Goal: Find specific page/section: Find specific page/section

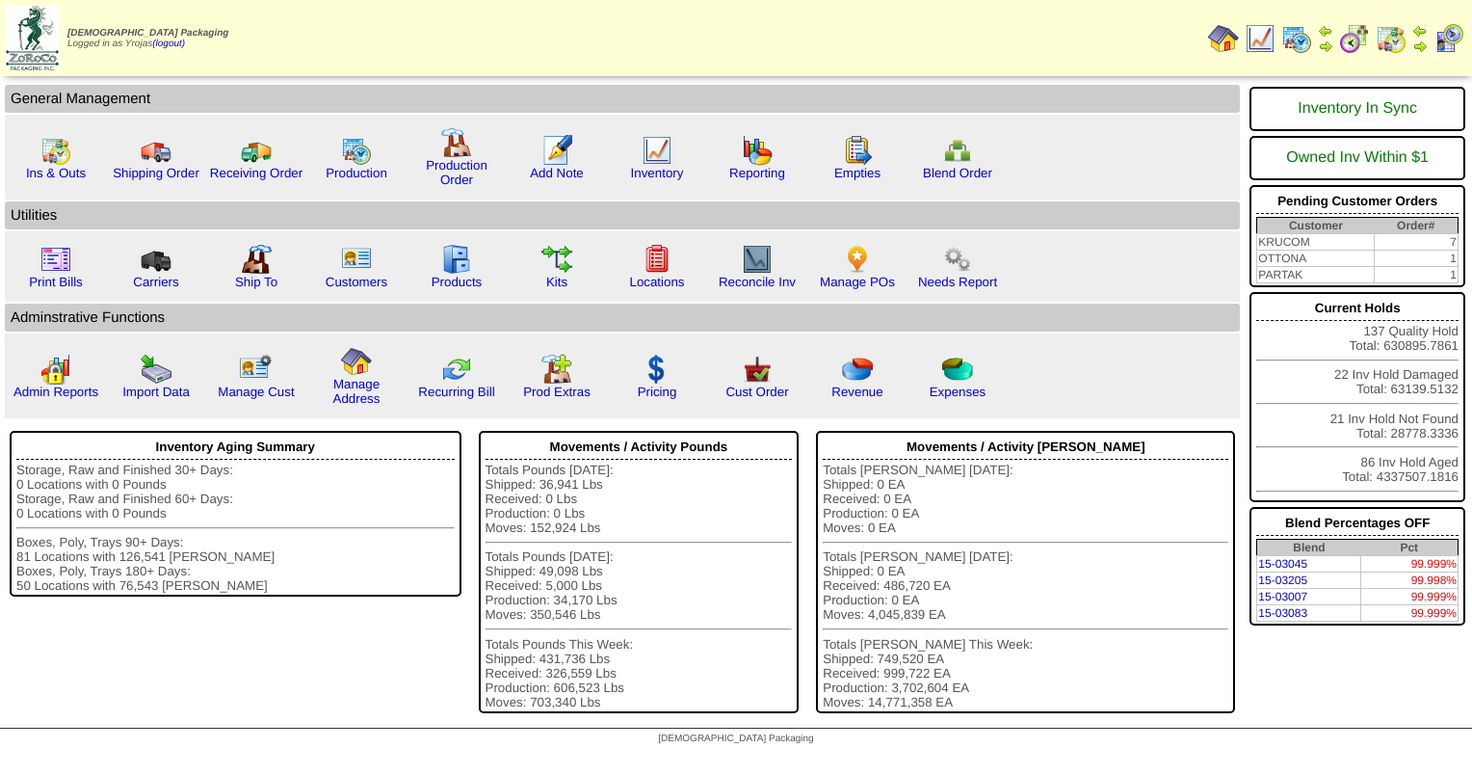
click at [1259, 41] on img at bounding box center [1260, 38] width 31 height 31
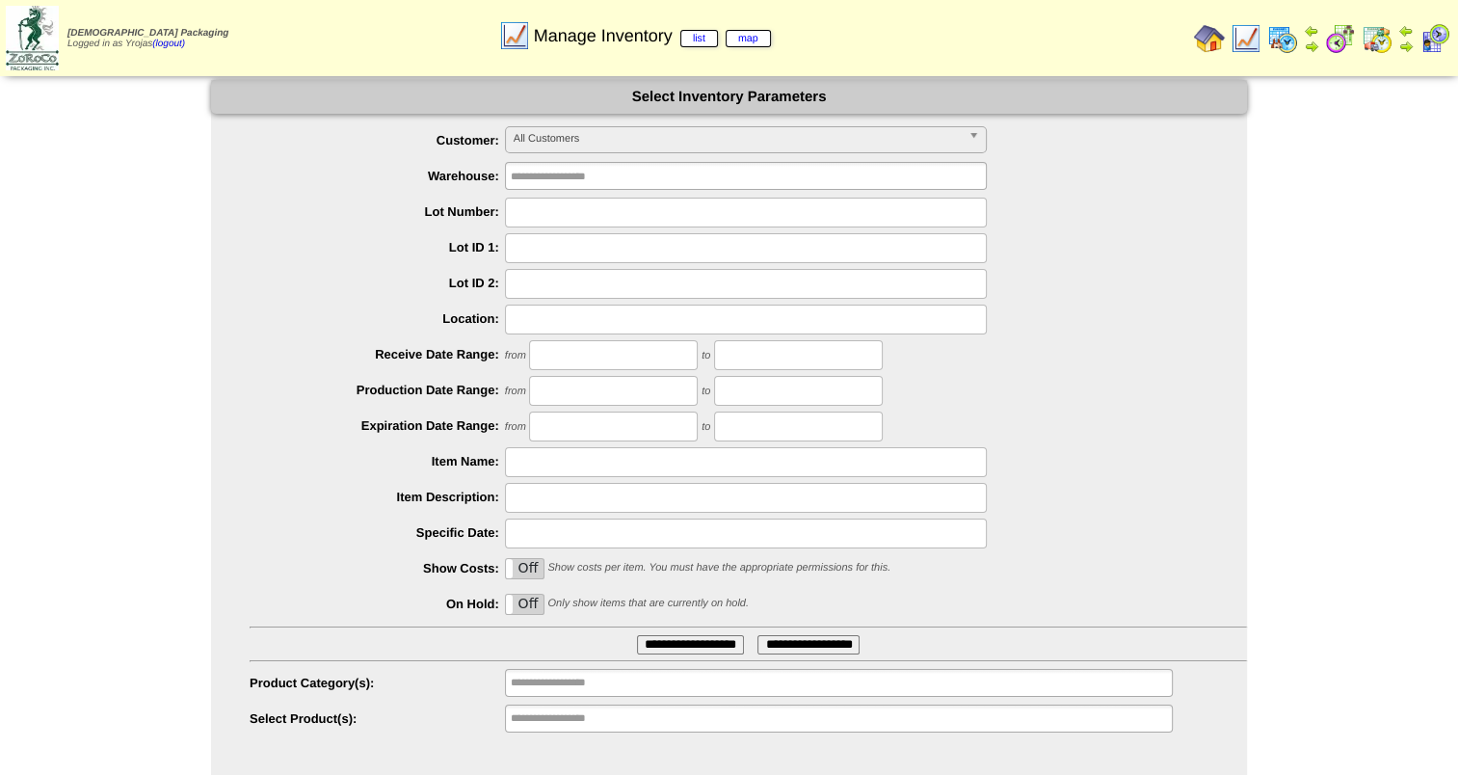
click at [727, 145] on span "All Customers" at bounding box center [737, 138] width 447 height 23
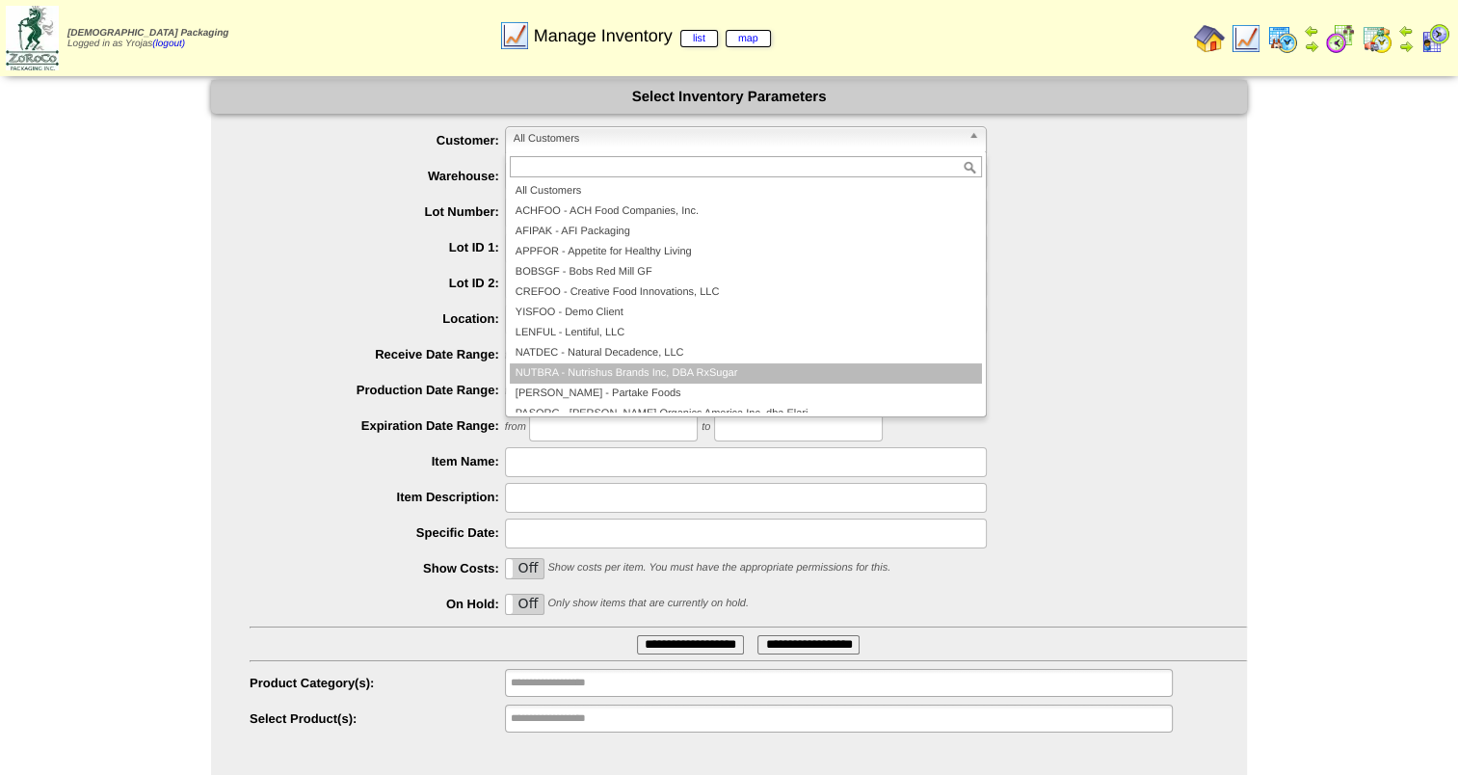
scroll to position [96, 0]
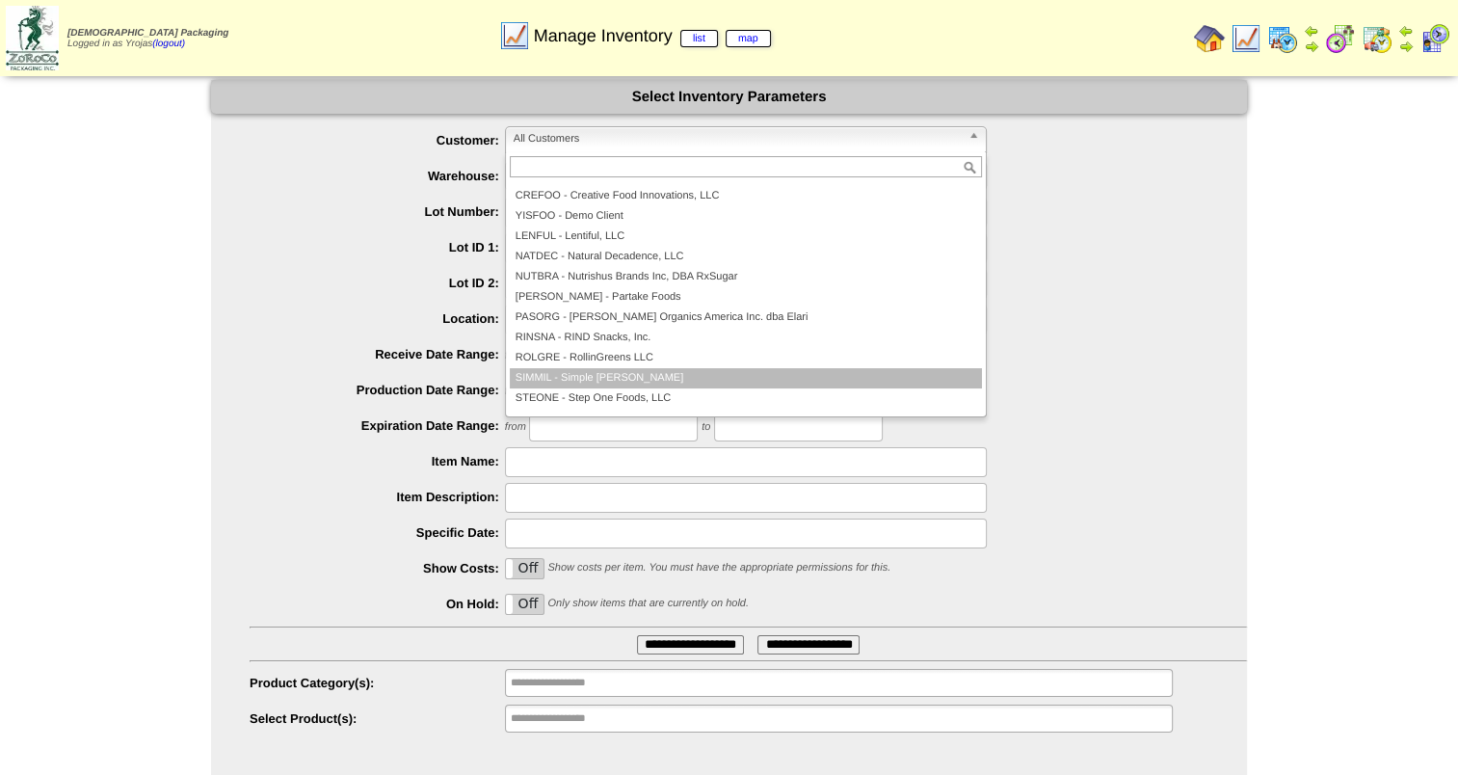
click at [710, 370] on li "SIMMIL - Simple Mills" at bounding box center [746, 378] width 472 height 20
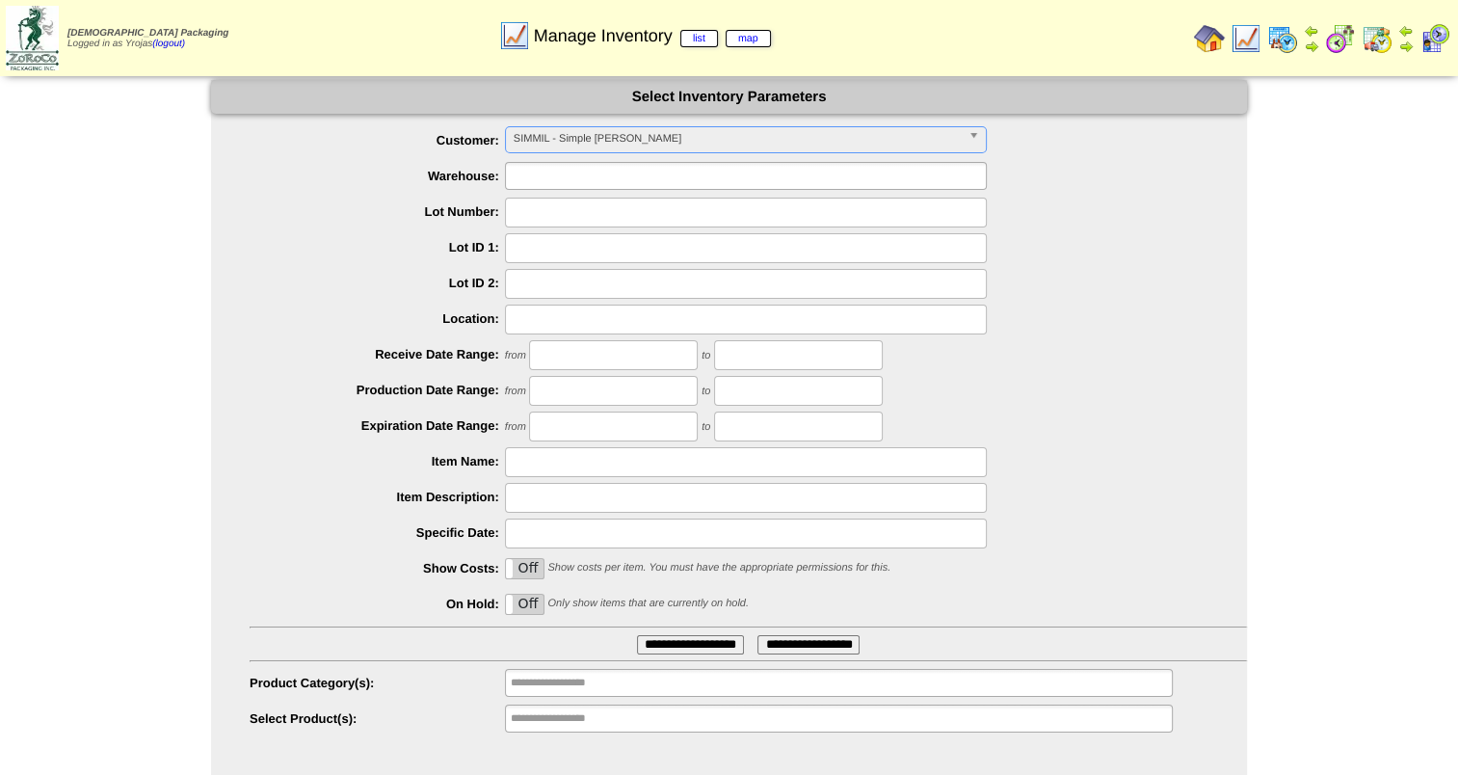
click at [620, 181] on input "text" at bounding box center [572, 176] width 123 height 24
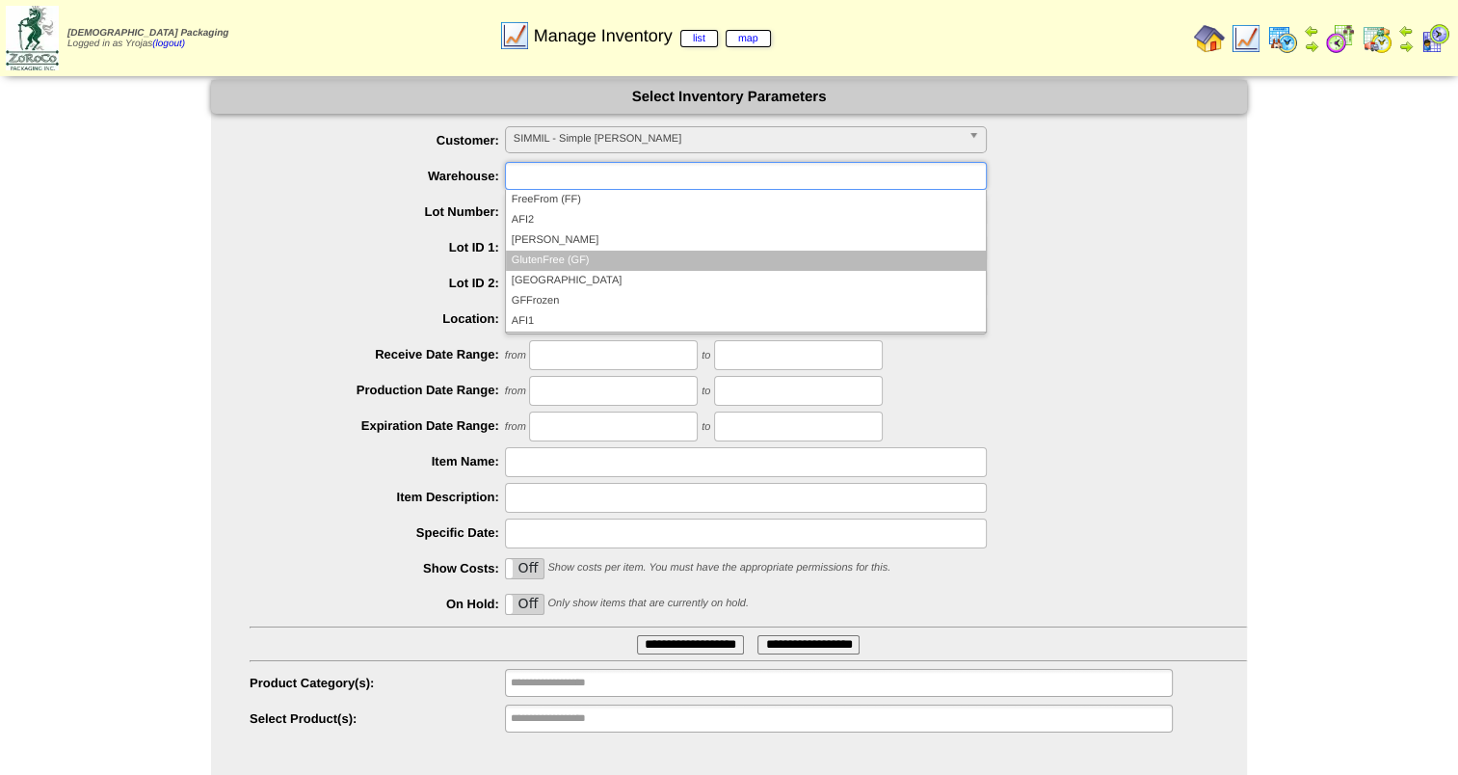
click at [605, 267] on li "GlutenFree (GF)" at bounding box center [746, 261] width 480 height 20
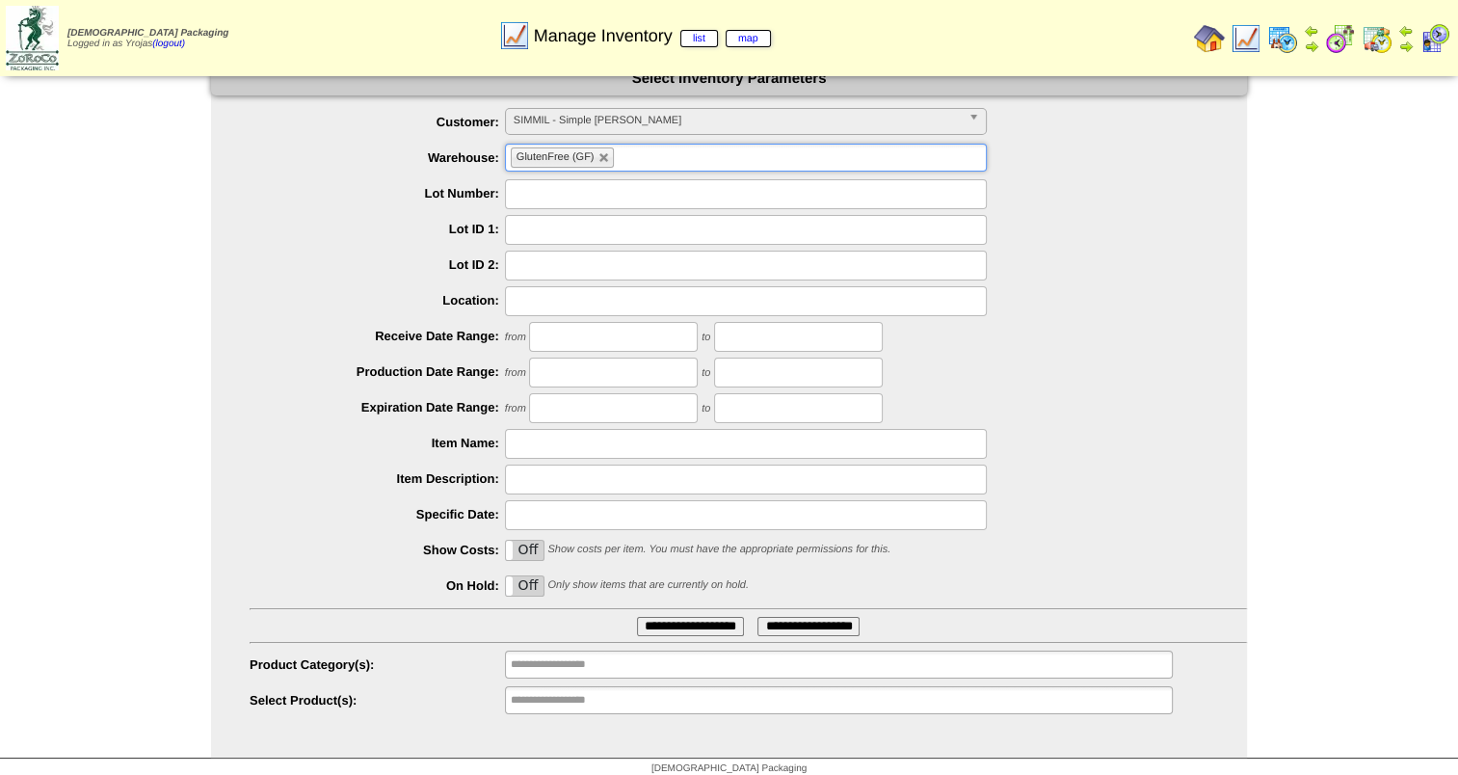
scroll to position [28, 0]
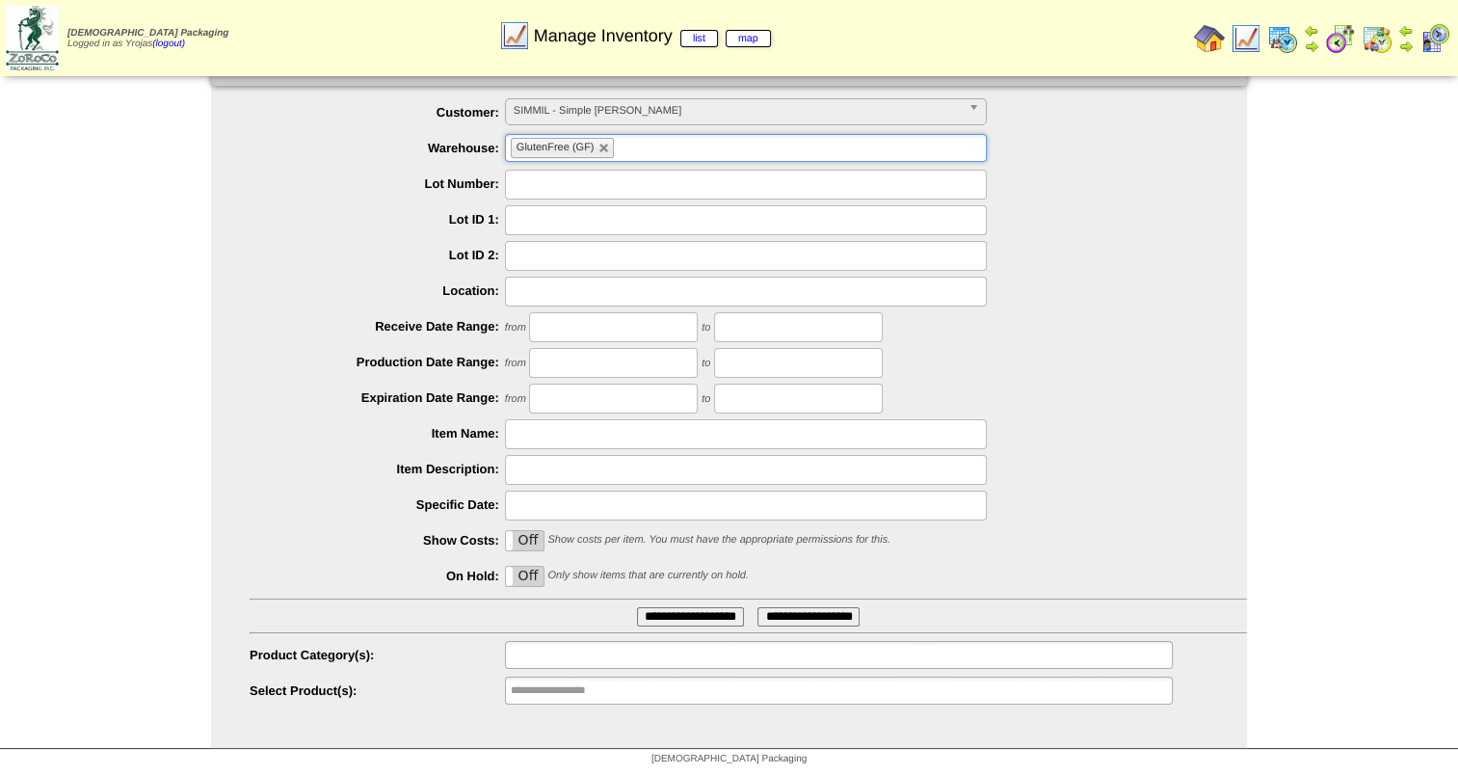
click at [609, 655] on input "text" at bounding box center [572, 655] width 123 height 24
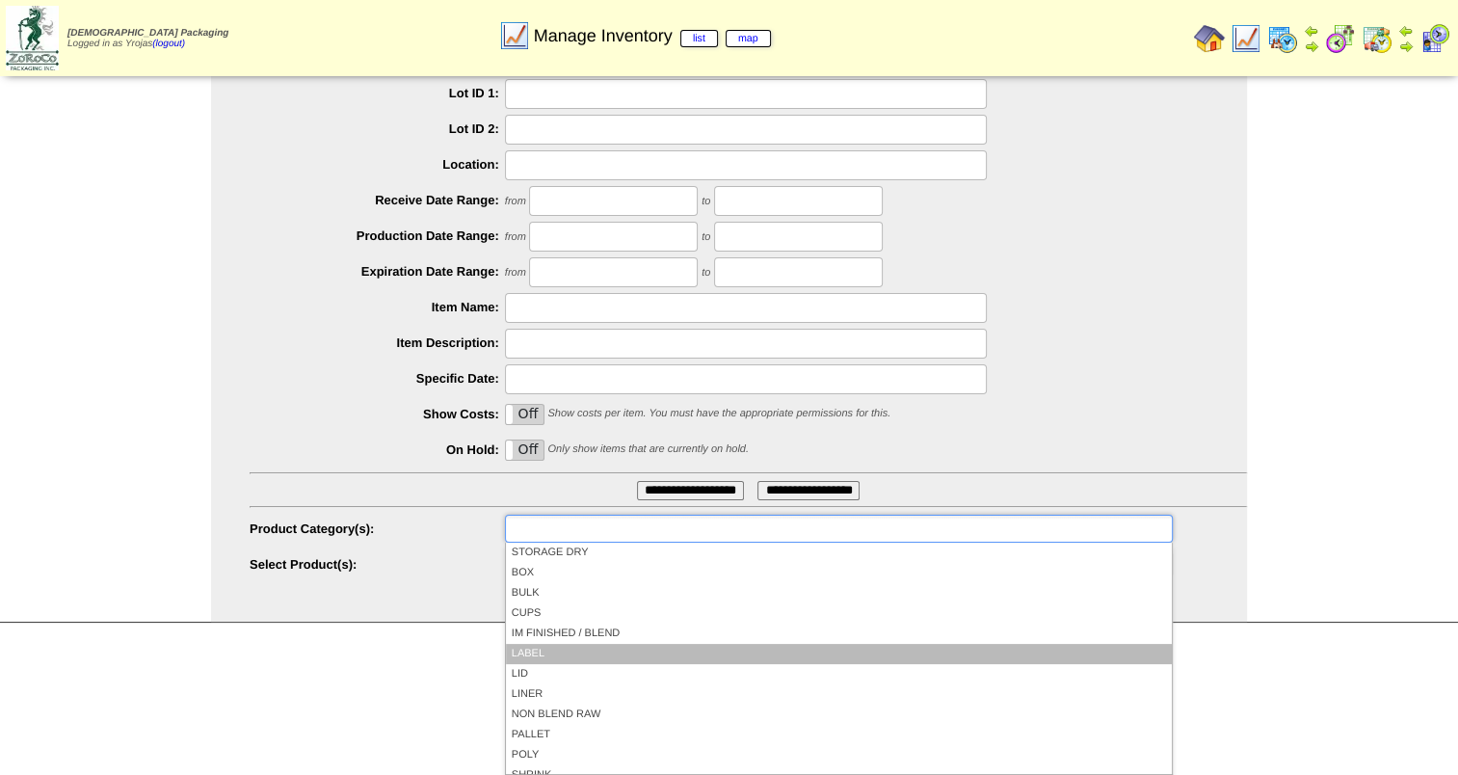
scroll to position [173, 0]
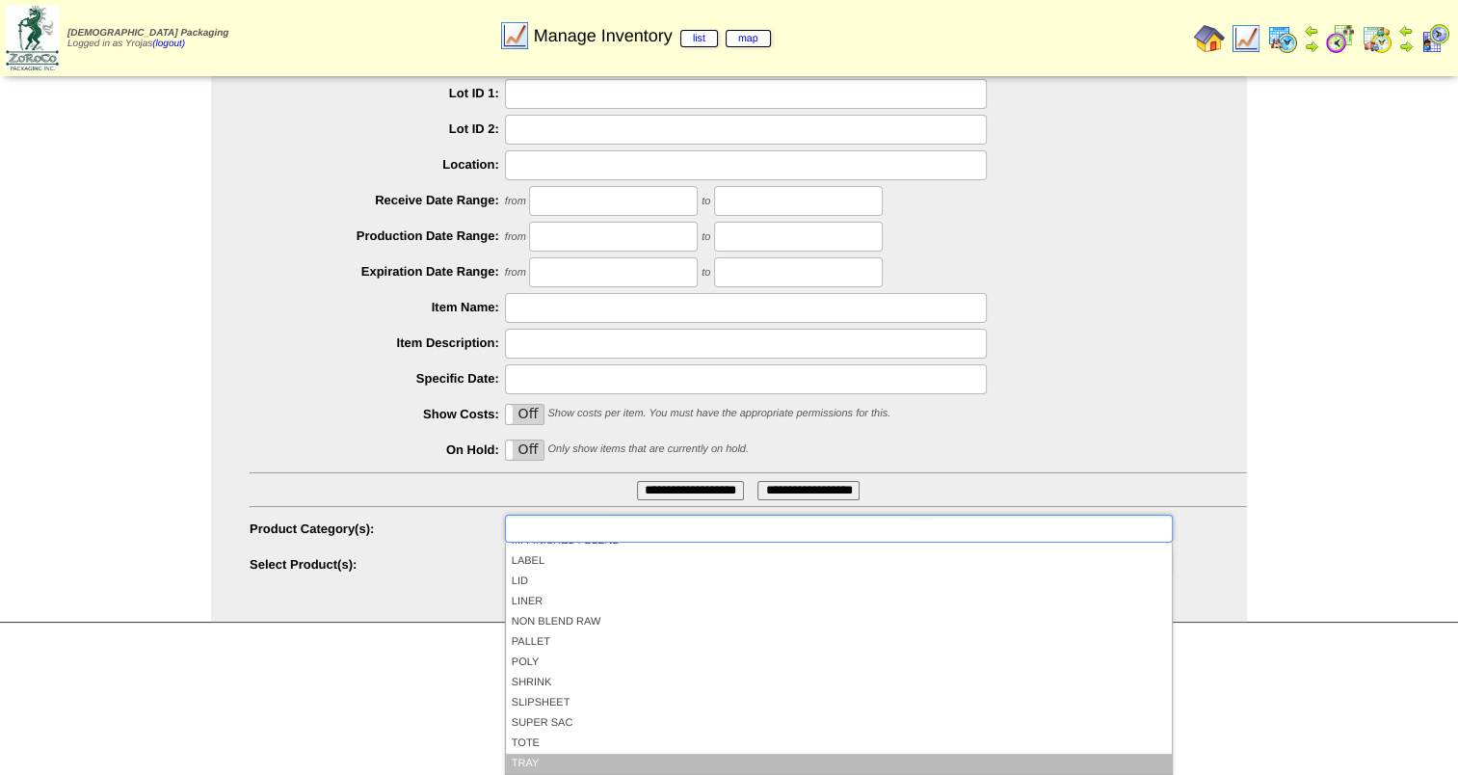
click at [814, 762] on li "TRAY" at bounding box center [839, 763] width 666 height 20
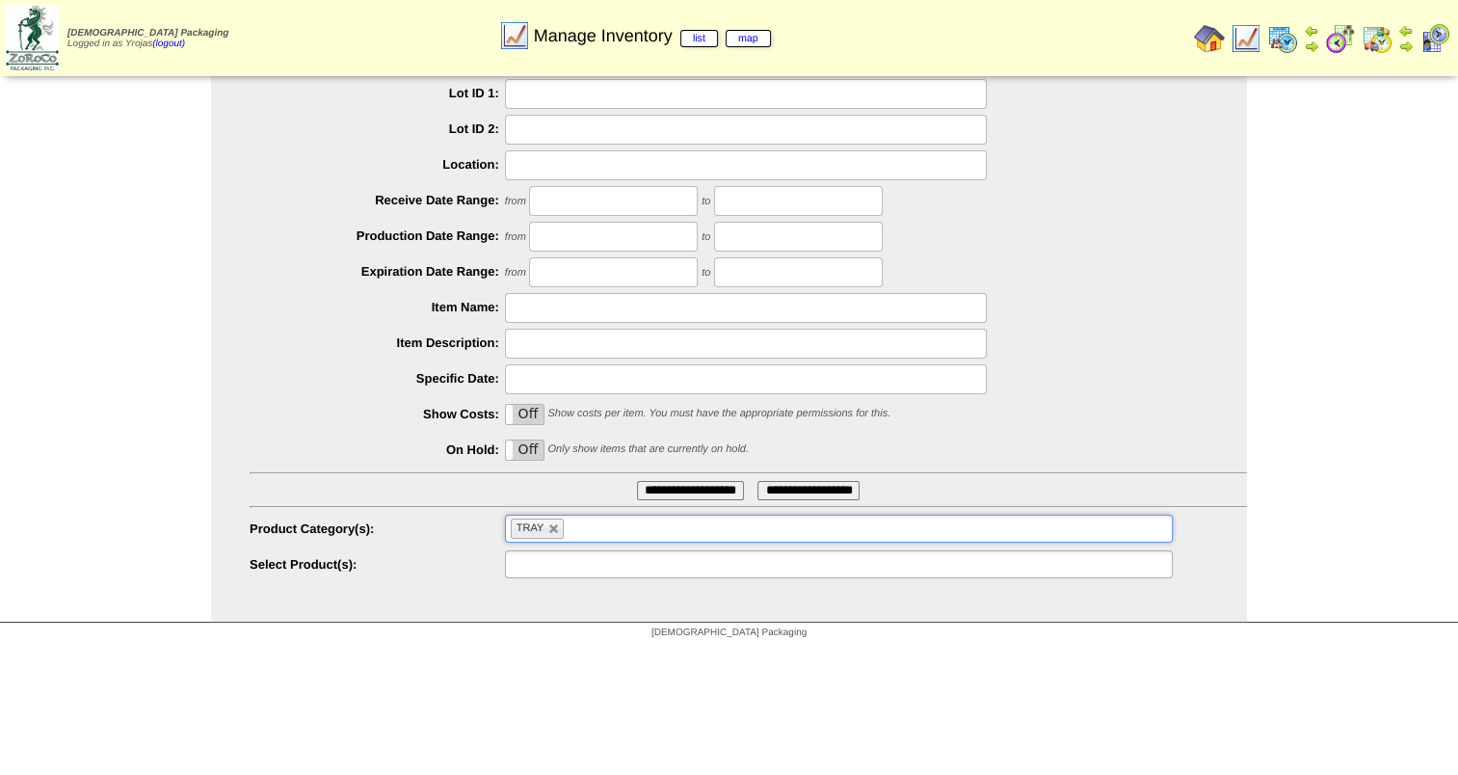
click at [547, 567] on input "text" at bounding box center [572, 564] width 123 height 24
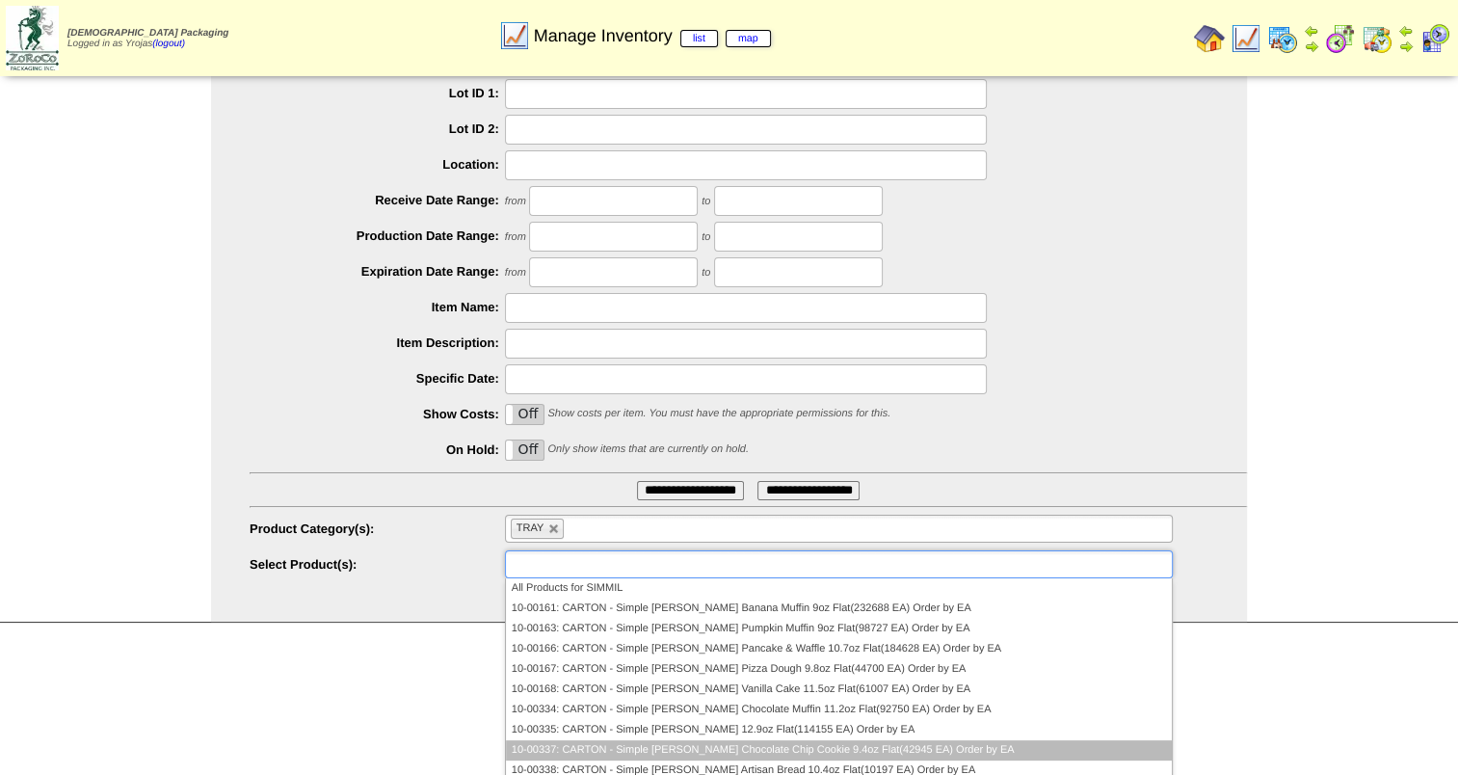
scroll to position [92, 0]
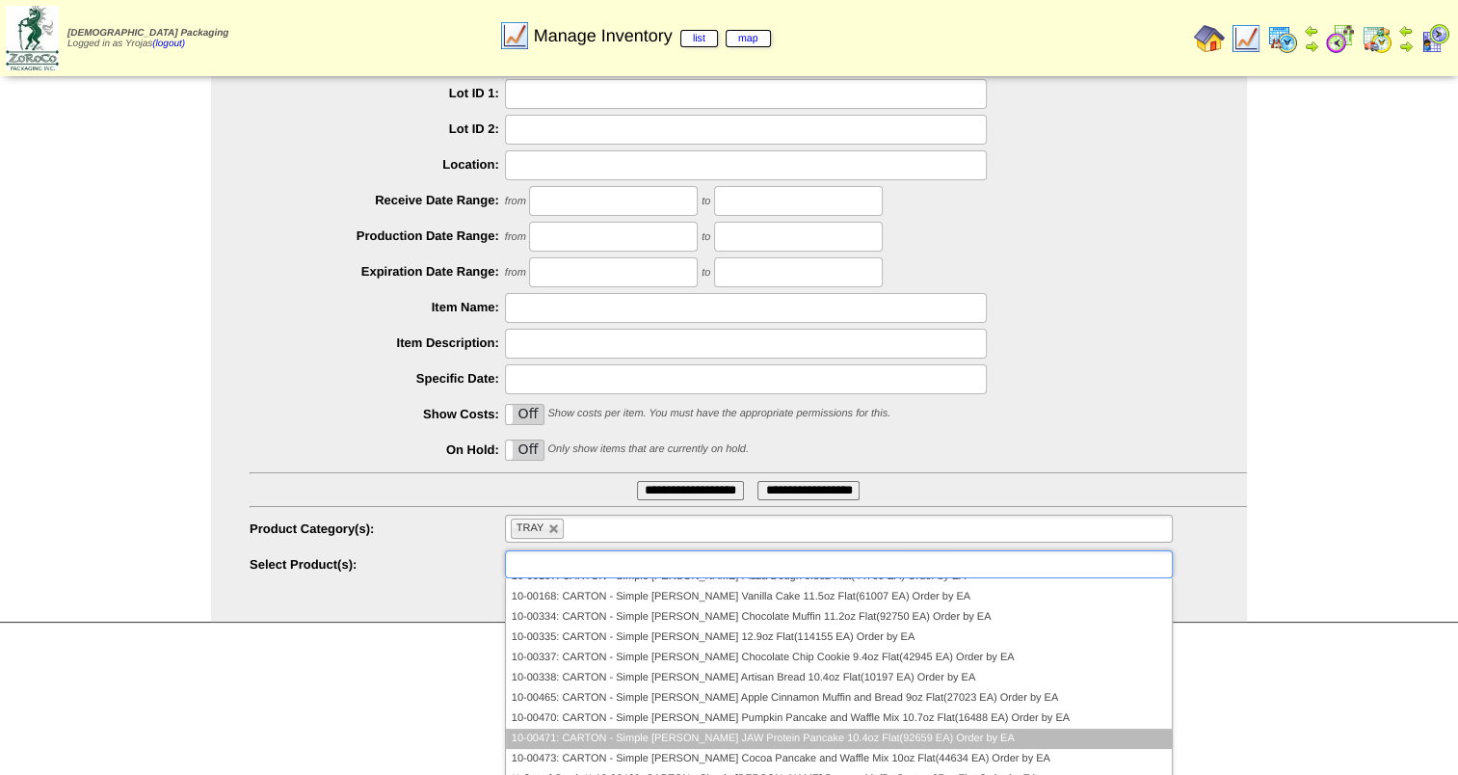
click at [894, 735] on li "10-00471: CARTON - Simple Mills JAW Protein Pancake 10.4oz Flat(92659 EA) Order…" at bounding box center [839, 738] width 666 height 20
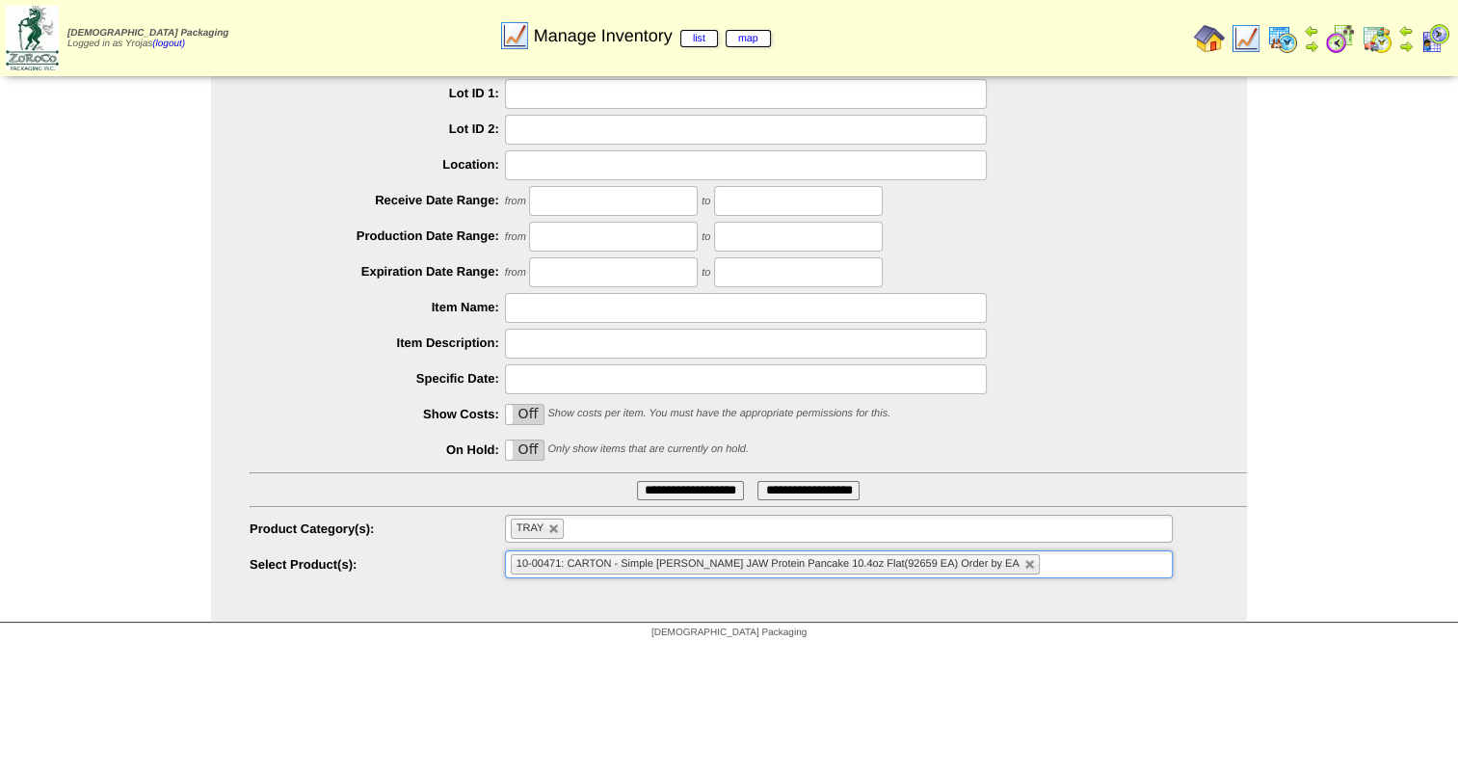
click at [710, 487] on input "**********" at bounding box center [690, 490] width 107 height 19
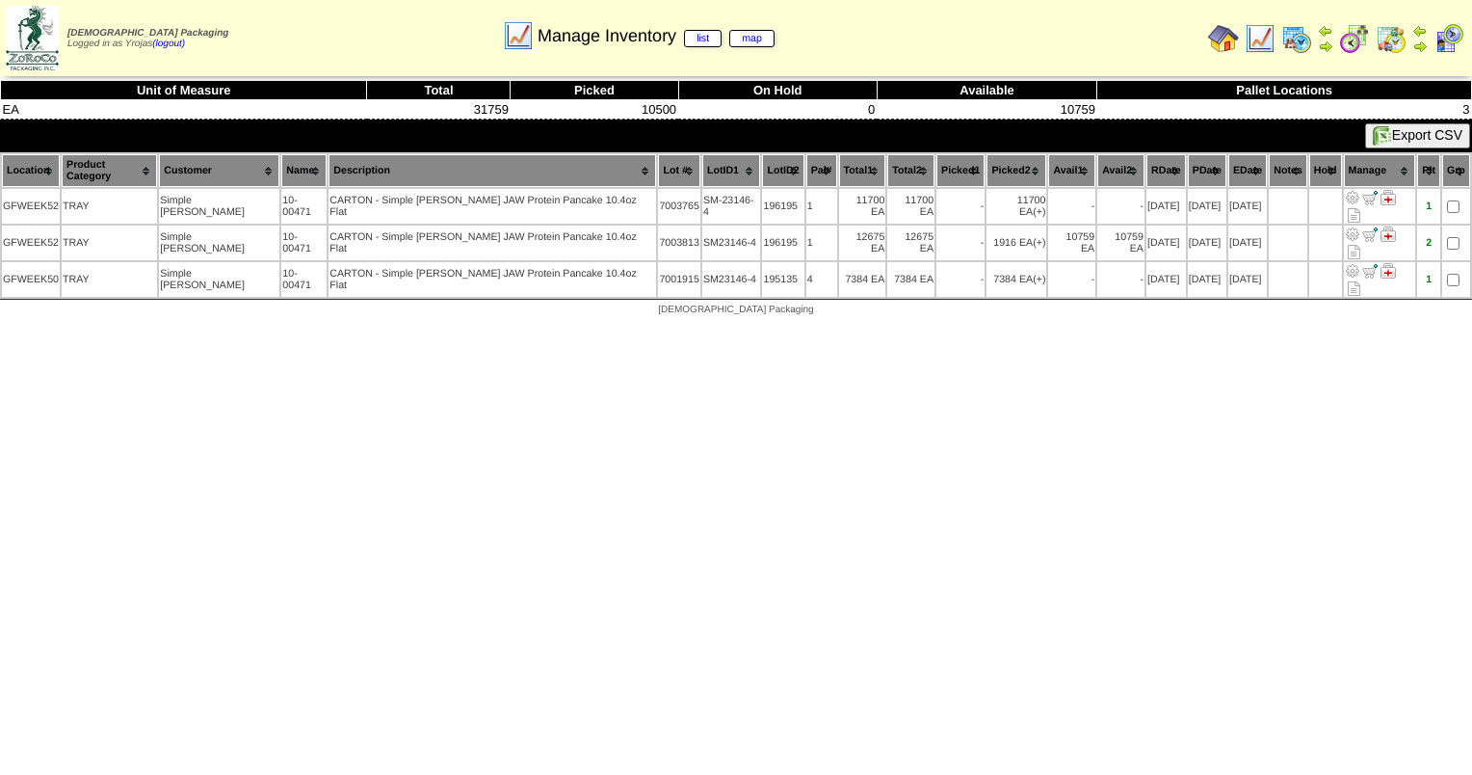
click at [658, 158] on th "Lot #" at bounding box center [679, 170] width 42 height 33
click at [1260, 35] on img at bounding box center [1260, 38] width 31 height 31
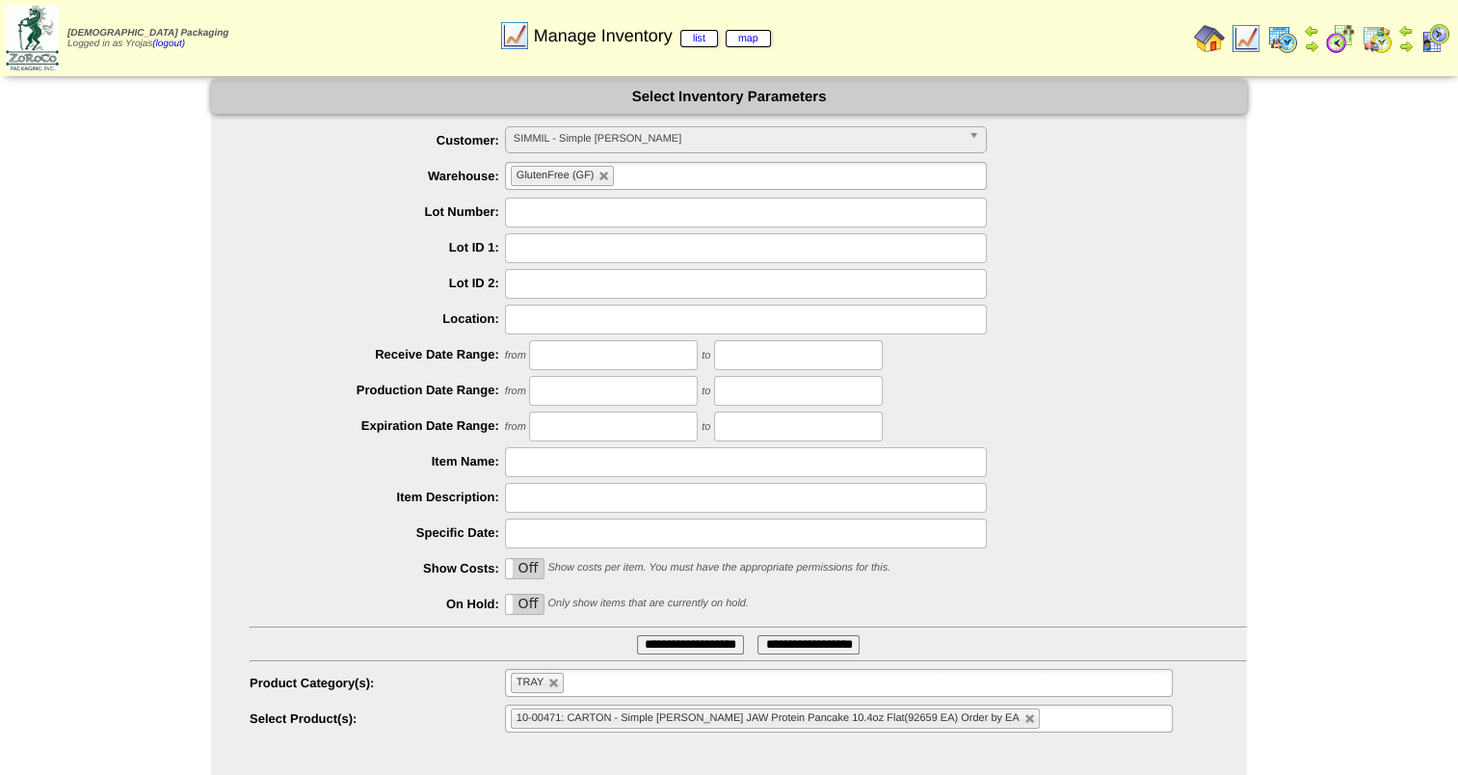
scroll to position [28, 0]
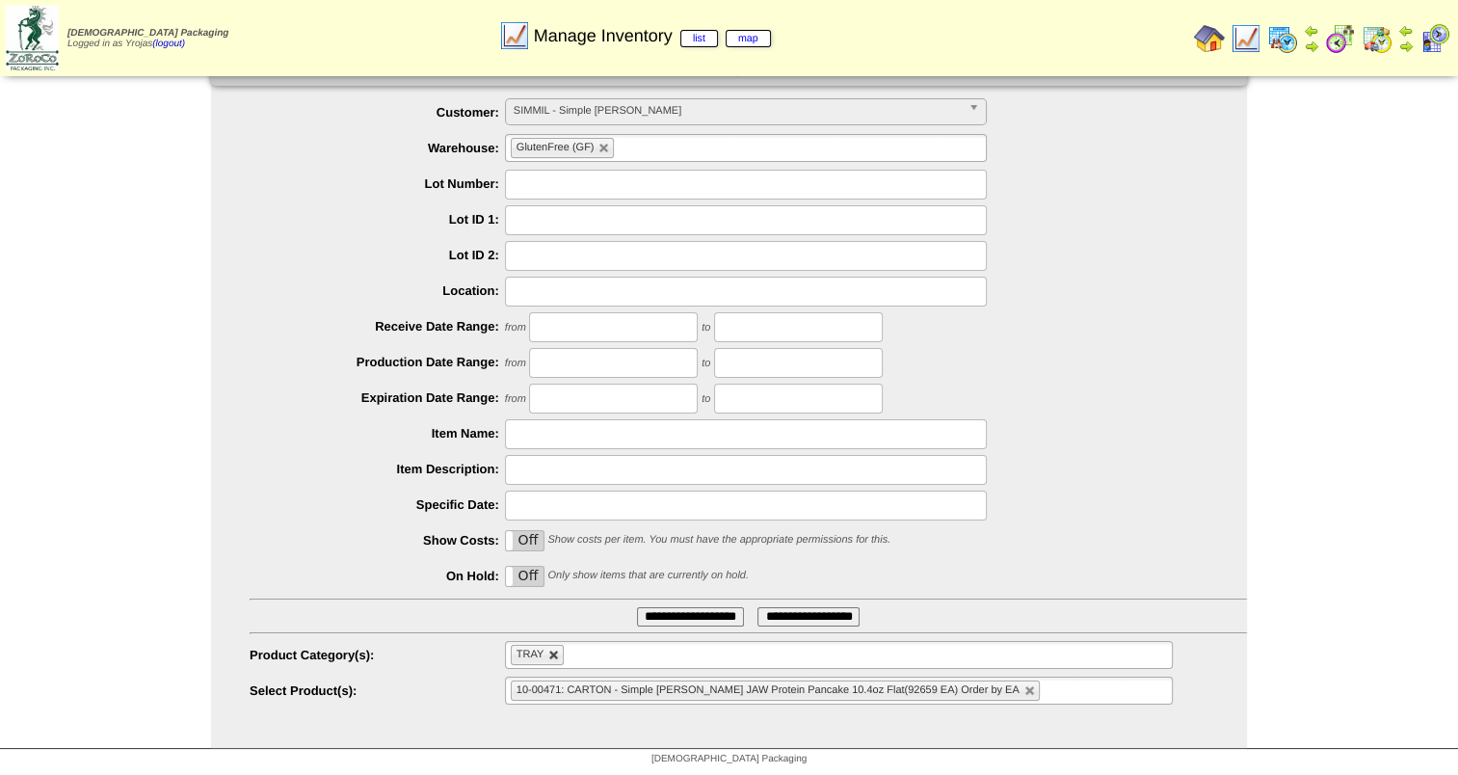
click at [551, 654] on link at bounding box center [554, 655] width 12 height 12
type input "**********"
click at [620, 181] on input "text" at bounding box center [746, 185] width 482 height 30
type input "*******"
click at [637, 607] on input "**********" at bounding box center [690, 616] width 107 height 19
